Goal: Task Accomplishment & Management: Manage account settings

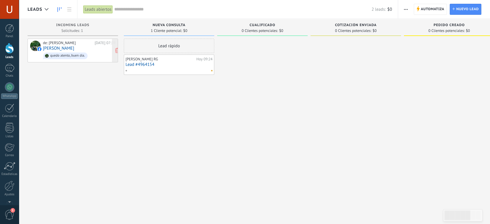
click at [92, 46] on div "de: [PERSON_NAME] [DATE] 07:39 [PERSON_NAME] quedo atento, buen dia." at bounding box center [79, 51] width 73 height 20
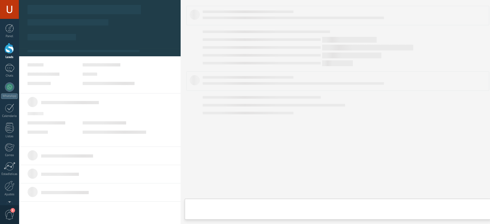
click at [49, 44] on div "de: [PERSON_NAME]" at bounding box center [68, 43] width 50 height 5
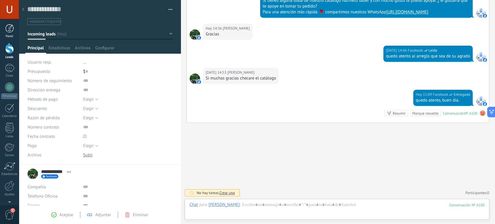
click at [11, 26] on div at bounding box center [9, 28] width 9 height 9
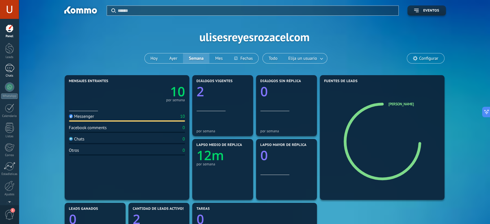
click at [8, 69] on div at bounding box center [9, 68] width 9 height 8
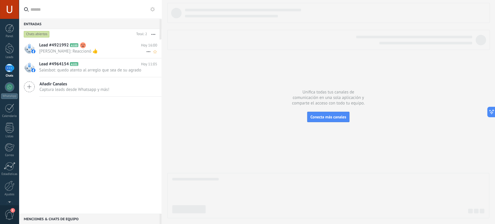
click at [66, 50] on span "[PERSON_NAME]: Reaccionó 👍" at bounding box center [92, 51] width 107 height 6
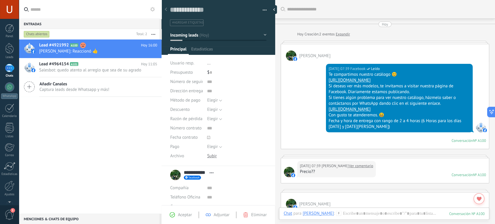
scroll to position [262, 0]
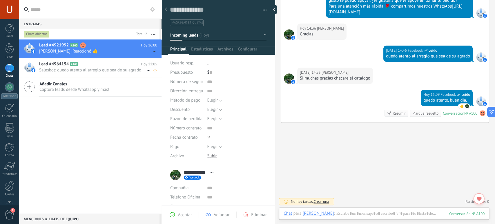
click at [64, 63] on span "Lead #4964154" at bounding box center [54, 64] width 30 height 6
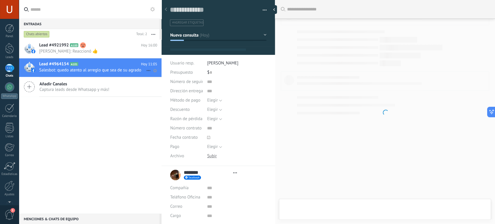
scroll to position [428, 0]
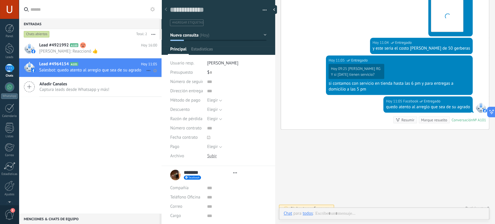
type textarea "**********"
click at [35, 85] on div "Añadir Canales Captura leads desde Whatsapp y más!" at bounding box center [90, 86] width 143 height 19
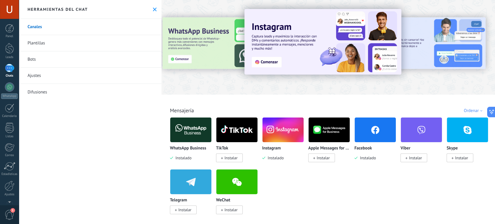
click at [438, 140] on div at bounding box center [422, 129] width 42 height 25
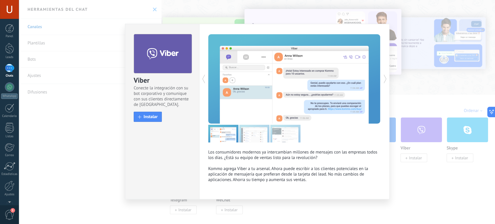
click at [385, 77] on icon at bounding box center [385, 79] width 6 height 12
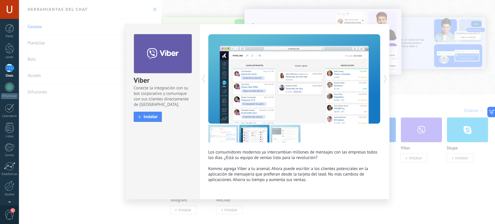
click at [385, 77] on icon at bounding box center [385, 79] width 6 height 12
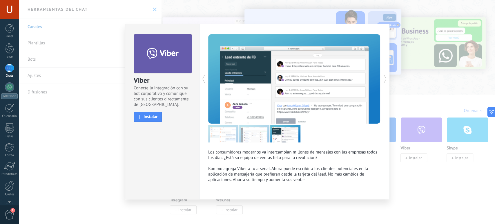
click at [385, 77] on icon at bounding box center [385, 79] width 6 height 12
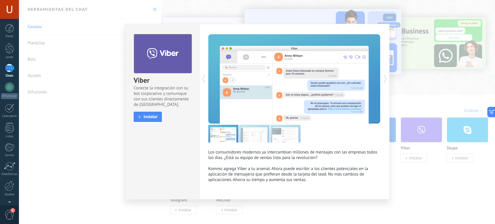
click at [427, 98] on div "Viber Conecte la integración con su bot corporativo y comunique con sus cliente…" at bounding box center [257, 112] width 476 height 224
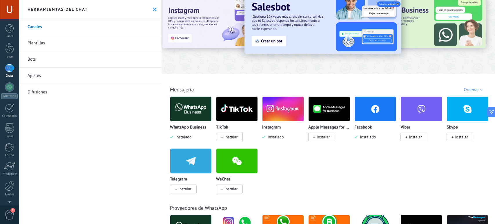
scroll to position [32, 0]
